Goal: Task Accomplishment & Management: Manage account settings

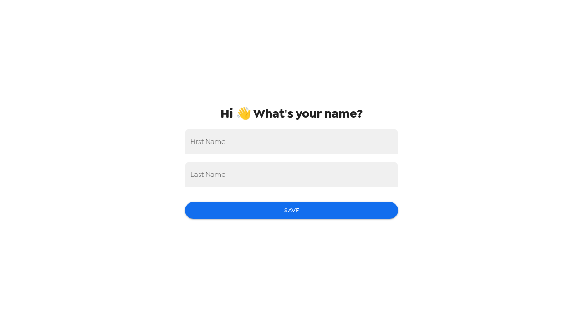
click at [276, 133] on input "First Name" at bounding box center [291, 142] width 213 height 26
type input "Maya"
type input "Hay"
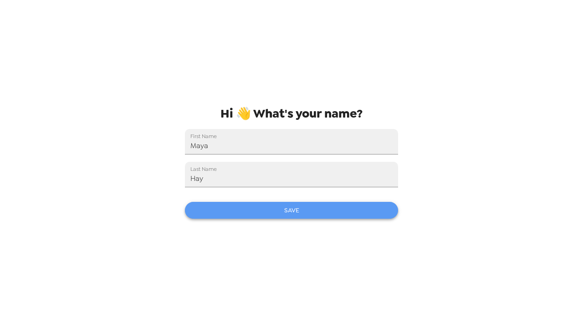
click at [254, 215] on button "Save" at bounding box center [291, 210] width 213 height 17
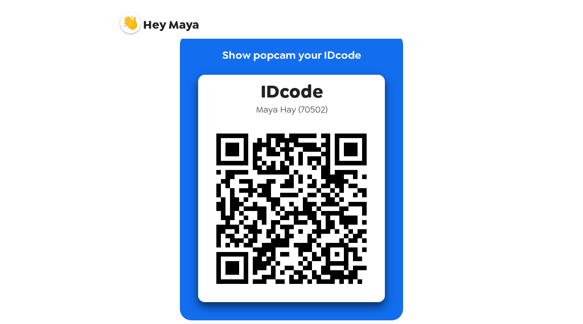
scroll to position [23, 0]
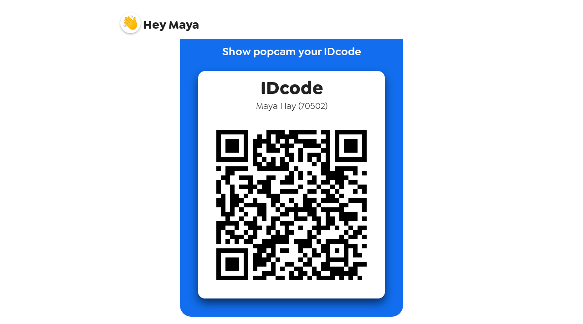
click at [279, 166] on img at bounding box center [291, 205] width 187 height 187
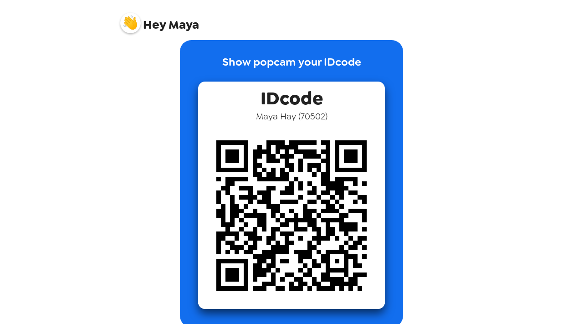
scroll to position [13, 0]
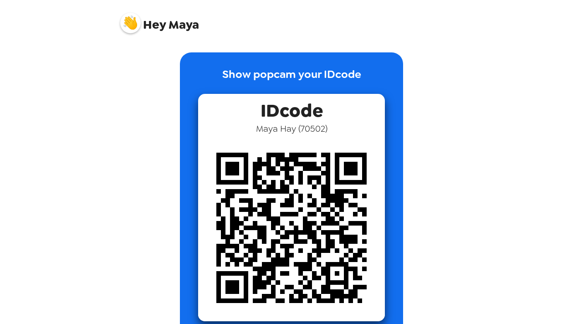
scroll to position [25, 0]
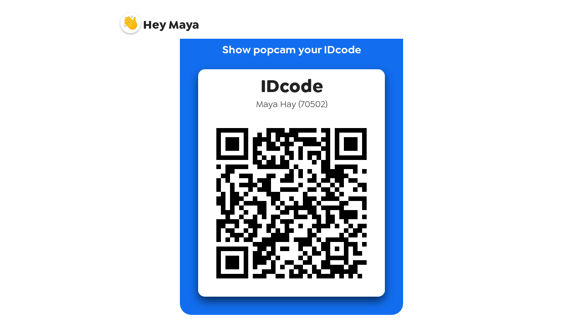
click at [265, 272] on img at bounding box center [291, 203] width 187 height 187
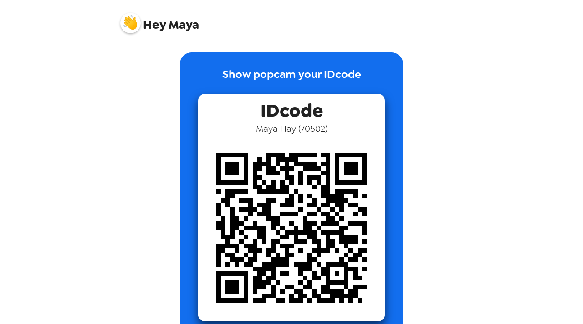
click at [304, 145] on img at bounding box center [291, 227] width 187 height 187
click at [140, 8] on span "Hey [PERSON_NAME]" at bounding box center [159, 19] width 79 height 23
click at [137, 23] on img at bounding box center [130, 23] width 20 height 20
